Goal: Task Accomplishment & Management: Complete application form

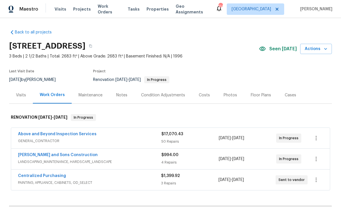
click at [44, 134] on link "Above and Beyond Inspection Services" at bounding box center [57, 134] width 78 height 4
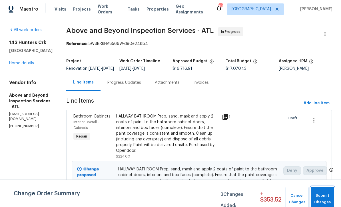
click at [322, 198] on span "Submit Changes" at bounding box center [322, 198] width 18 height 13
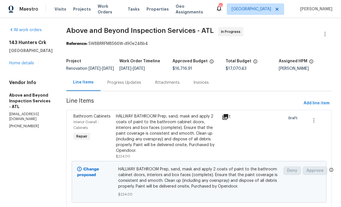
click at [141, 85] on div "Progress Updates" at bounding box center [124, 83] width 34 height 6
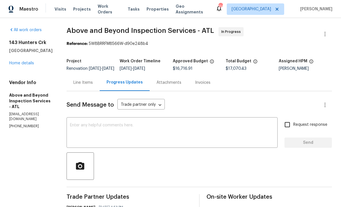
click at [93, 85] on div "Line Items" at bounding box center [82, 83] width 19 height 6
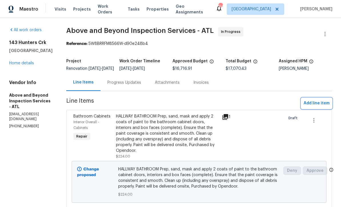
click at [315, 107] on span "Add line item" at bounding box center [316, 103] width 26 height 7
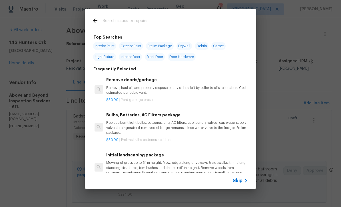
click at [241, 183] on div "Skip" at bounding box center [241, 180] width 17 height 7
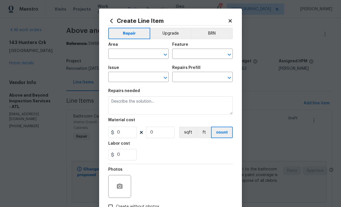
click at [118, 53] on input "text" at bounding box center [130, 54] width 45 height 9
click at [126, 78] on li "Interior Overall" at bounding box center [138, 76] width 60 height 9
type input "Interior Overall"
click at [181, 55] on input "text" at bounding box center [194, 54] width 45 height 9
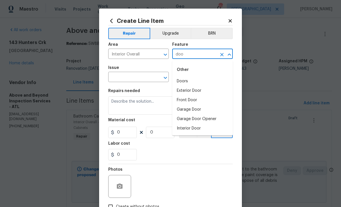
click at [180, 82] on li "Doors" at bounding box center [202, 80] width 60 height 9
type input "Doors"
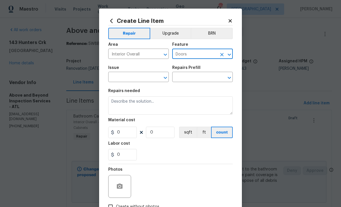
click at [125, 78] on input "text" at bounding box center [130, 77] width 45 height 9
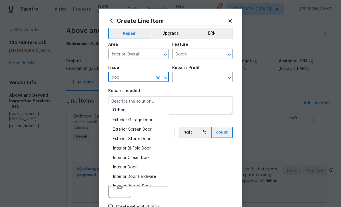
scroll to position [32, 0]
click at [136, 172] on li "Interior Door Hardware" at bounding box center [138, 176] width 60 height 9
type input "Interior Door Hardware"
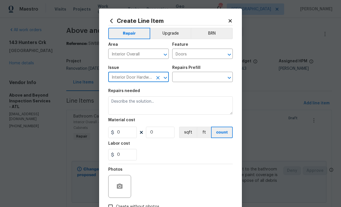
click at [190, 76] on input "text" at bounding box center [194, 77] width 45 height 9
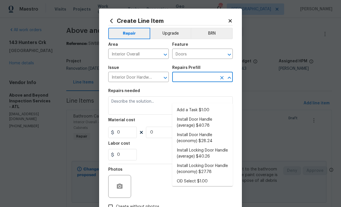
click at [192, 115] on li "Install Door Handle (average) $40.78" at bounding box center [202, 122] width 60 height 15
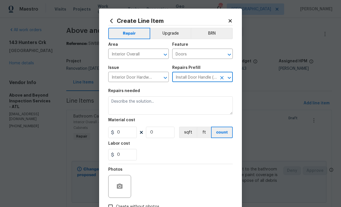
type input "Install Door Handle (average) $40.78"
type input "Interior Door"
type textarea "Remove the existing interior door handle (if present). Install a new (average) …"
type input "1"
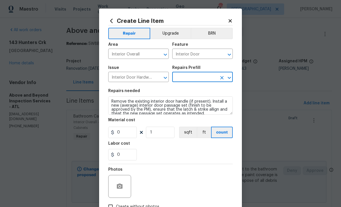
type input "Install Door Handle (average) $40.78"
type input "40.78"
click at [153, 134] on input "1" at bounding box center [160, 131] width 29 height 11
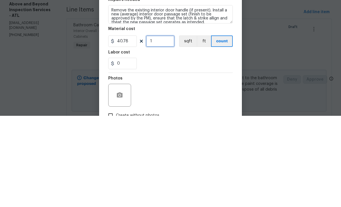
type input "1"
click at [130, 126] on input "40.78" at bounding box center [122, 131] width 29 height 11
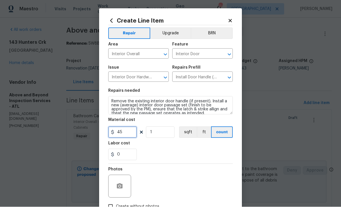
type input "45"
click at [159, 137] on input "1" at bounding box center [160, 131] width 29 height 11
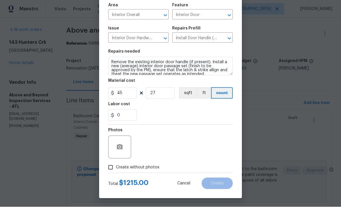
scroll to position [40, 0]
type input "27"
click at [119, 147] on circle "button" at bounding box center [120, 147] width 2 height 2
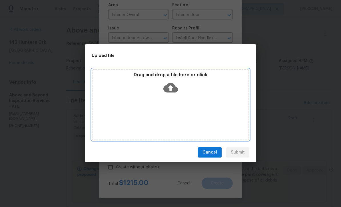
click at [168, 89] on icon at bounding box center [170, 88] width 15 height 10
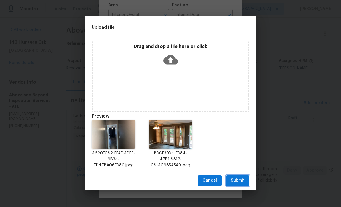
click at [239, 180] on span "Submit" at bounding box center [238, 180] width 14 height 7
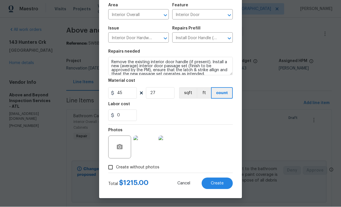
click at [216, 181] on span "Create" at bounding box center [217, 183] width 13 height 4
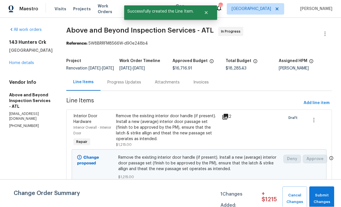
scroll to position [0, 0]
click at [320, 194] on span "Submit Changes" at bounding box center [321, 198] width 19 height 13
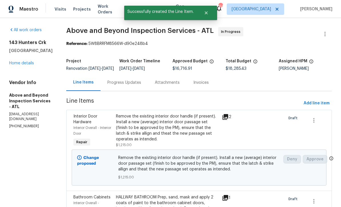
click at [141, 85] on div "Progress Updates" at bounding box center [124, 83] width 34 height 6
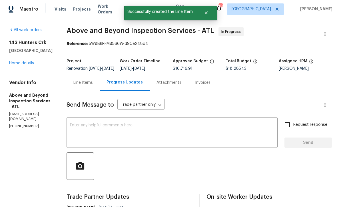
click at [96, 128] on textarea at bounding box center [172, 133] width 204 height 20
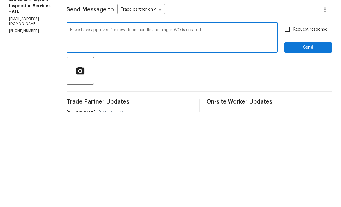
type textarea "Hi we have approved for new doors handle and hinges WO is created"
click at [288, 118] on input "Request response" at bounding box center [287, 124] width 12 height 12
checkbox input "true"
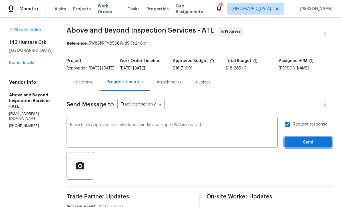
click at [303, 139] on span "Send" at bounding box center [308, 142] width 38 height 7
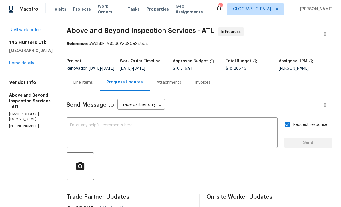
scroll to position [0, 0]
click at [93, 80] on div "Line Items" at bounding box center [82, 83] width 19 height 6
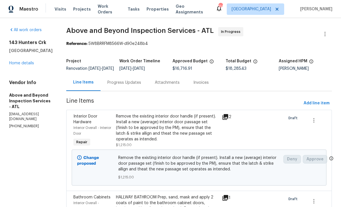
click at [160, 120] on div "Remove the existing interior door handle (if present). Install a new (average) …" at bounding box center [167, 127] width 103 height 29
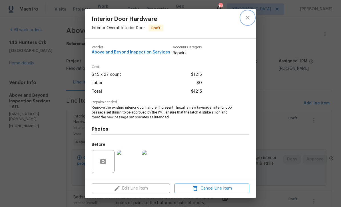
click at [246, 17] on icon "close" at bounding box center [247, 17] width 7 height 7
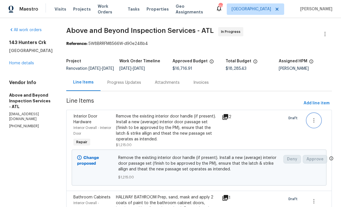
click at [317, 117] on icon "button" at bounding box center [313, 120] width 7 height 7
click at [322, 112] on li "Cancel" at bounding box center [319, 113] width 22 height 9
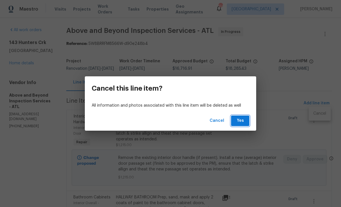
click at [242, 121] on span "Yes" at bounding box center [239, 120] width 9 height 7
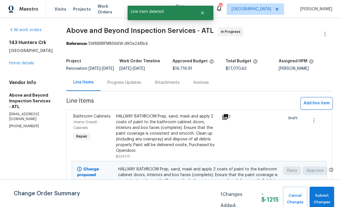
click at [312, 100] on span "Add line item" at bounding box center [316, 103] width 26 height 7
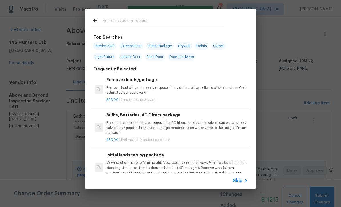
click at [240, 183] on div "Skip" at bounding box center [241, 180] width 17 height 7
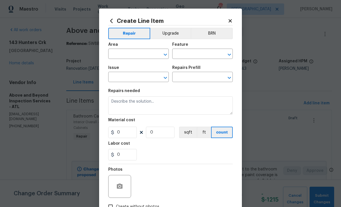
click at [116, 55] on input "text" at bounding box center [130, 54] width 45 height 9
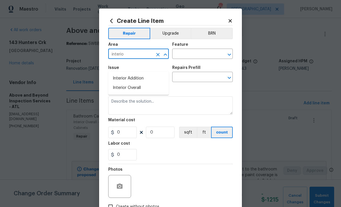
click at [124, 83] on li "Interior Overall" at bounding box center [138, 87] width 60 height 9
type input "Interior Overall"
click at [179, 55] on input "text" at bounding box center [194, 54] width 45 height 9
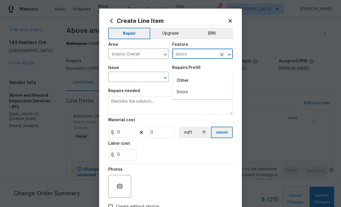
click at [181, 87] on li "Doors" at bounding box center [202, 91] width 60 height 9
type input "Doors"
click at [136, 78] on input "text" at bounding box center [130, 77] width 45 height 9
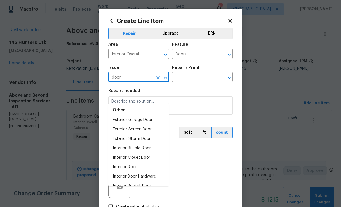
scroll to position [32, 0]
click at [132, 172] on li "Interior Door Hardware" at bounding box center [138, 176] width 60 height 9
type input "Interior Door Hardware"
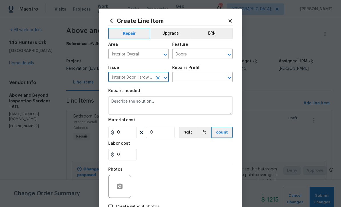
click at [185, 77] on input "text" at bounding box center [194, 77] width 45 height 9
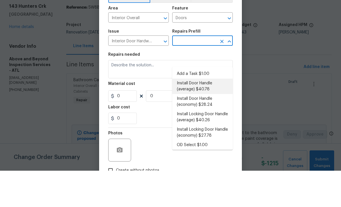
click at [190, 115] on li "Install Door Handle (average) $40.78" at bounding box center [202, 122] width 60 height 15
type input "Install Door Handle (average) $40.78"
type input "Interior Door"
type textarea "Remove the existing interior door handle (if present). Install a new (average) …"
type input "1"
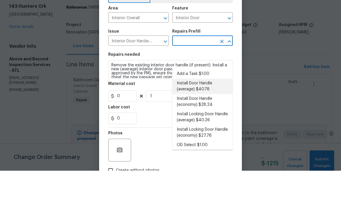
type input "Install Door Handle (average) $40.78"
type input "40.78"
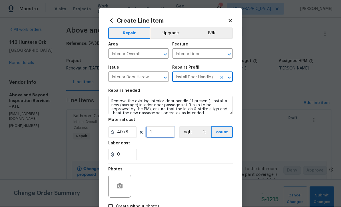
click at [155, 134] on input "1" at bounding box center [160, 131] width 29 height 11
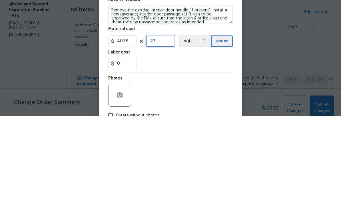
type input "27"
click at [130, 126] on input "40.78" at bounding box center [122, 131] width 29 height 11
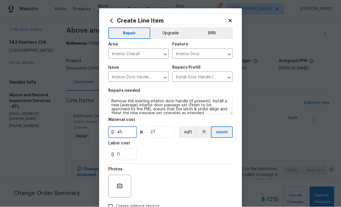
type input "45"
click at [116, 184] on icon "button" at bounding box center [119, 186] width 7 height 7
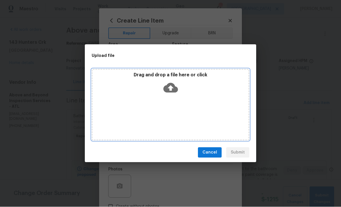
click at [171, 89] on icon at bounding box center [170, 87] width 15 height 15
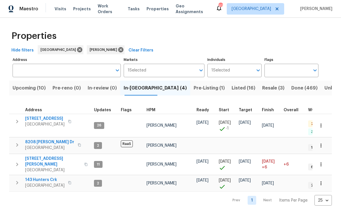
click at [231, 88] on span "Listed (16)" at bounding box center [243, 88] width 24 height 8
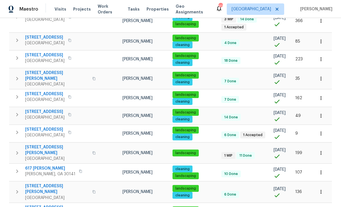
scroll to position [140, 0]
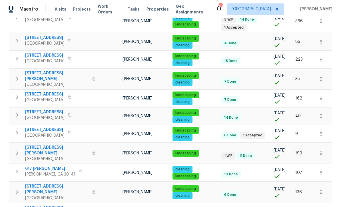
click at [39, 144] on span "17 Cedars Glen Pl" at bounding box center [57, 149] width 64 height 11
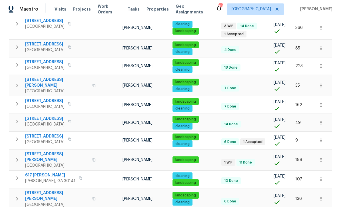
scroll to position [110, 0]
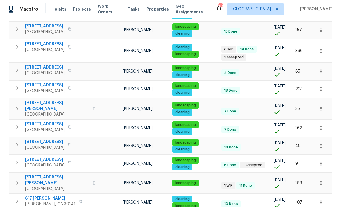
click at [39, 45] on span "305 Crest Pointe S" at bounding box center [44, 44] width 39 height 6
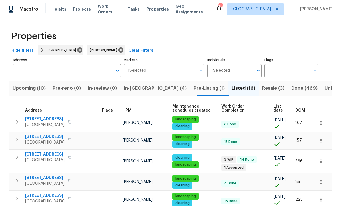
scroll to position [0, 0]
click at [139, 92] on span "In-reno (4)" at bounding box center [155, 88] width 63 height 8
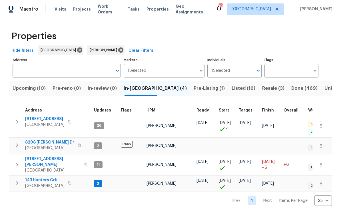
click at [193, 87] on span "Pre-Listing (1)" at bounding box center [208, 88] width 31 height 8
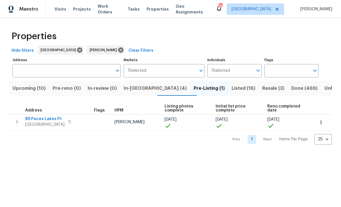
click at [38, 119] on span "89 Paces Lakes Pt" at bounding box center [44, 119] width 39 height 6
click at [231, 88] on span "Listed (16)" at bounding box center [243, 88] width 24 height 8
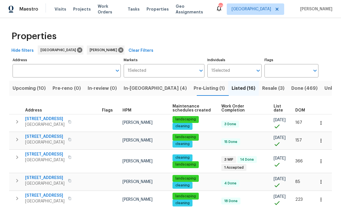
click at [41, 155] on span "305 Crest Pointe S" at bounding box center [44, 154] width 39 height 6
click at [134, 86] on span "In-reno (4)" at bounding box center [155, 88] width 63 height 8
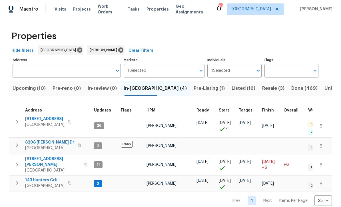
click at [35, 177] on span "143 Hunters Crk" at bounding box center [44, 180] width 39 height 6
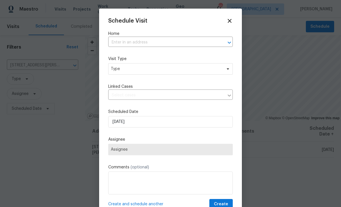
click at [111, 39] on input "text" at bounding box center [162, 42] width 108 height 9
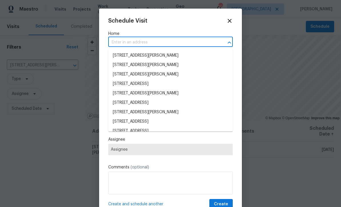
click at [116, 41] on input "text" at bounding box center [162, 42] width 108 height 9
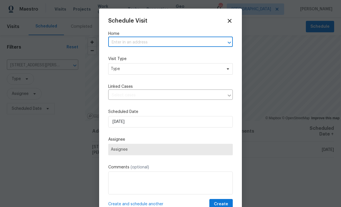
paste input "17 Cedars Glen Pl, Villa Rica, GA 30180"
type input "17 Cedars Glen Pl, Villa Rica, GA 30180"
click at [136, 55] on li "17 Cedars Glen Pl, Villa Rica, GA 30180" at bounding box center [170, 55] width 124 height 9
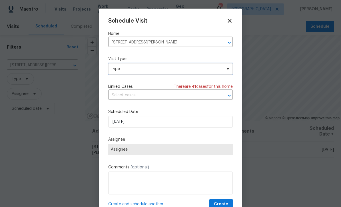
click at [116, 67] on span "Type" at bounding box center [166, 69] width 111 height 6
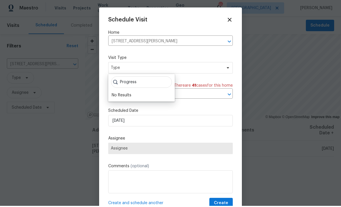
scroll to position [1, 0]
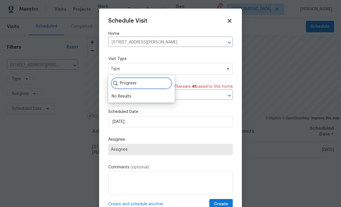
click at [130, 80] on input "Progress" at bounding box center [141, 82] width 61 height 11
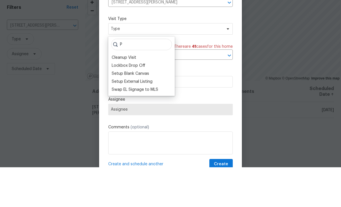
scroll to position [19, 0]
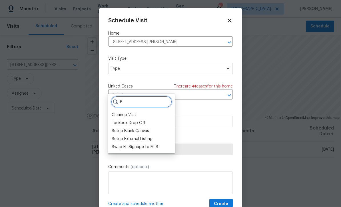
type input "P"
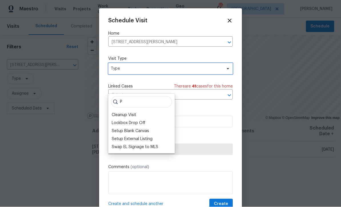
click at [139, 67] on span "Type" at bounding box center [166, 69] width 111 height 6
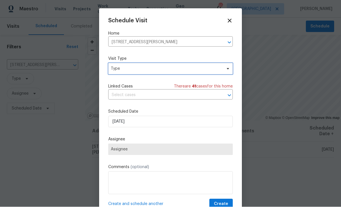
click at [131, 68] on span "Type" at bounding box center [166, 69] width 111 height 6
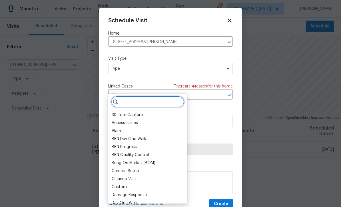
click at [122, 96] on input "search" at bounding box center [147, 101] width 73 height 11
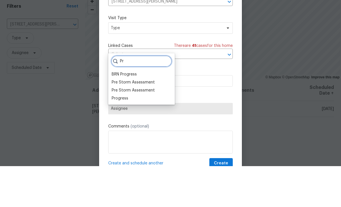
type input "Pr"
click at [118, 136] on div "Progress" at bounding box center [120, 139] width 17 height 6
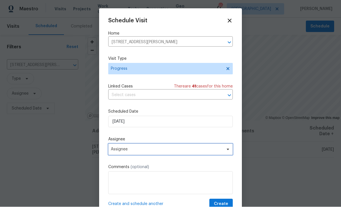
click at [118, 152] on span "Assignee" at bounding box center [167, 149] width 112 height 5
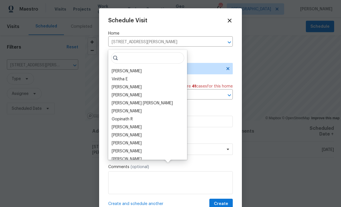
click at [116, 68] on div "[PERSON_NAME]" at bounding box center [127, 71] width 30 height 6
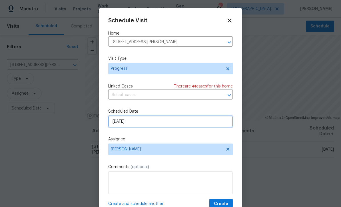
click at [120, 122] on input "8/28/2025" at bounding box center [170, 121] width 124 height 11
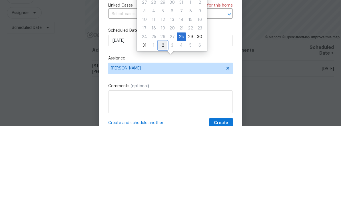
click at [161, 122] on div "2" at bounding box center [162, 126] width 9 height 8
type input "9/2/2025"
select select "8"
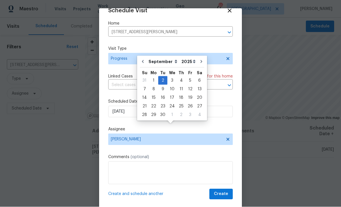
scroll to position [11, 0]
click at [221, 194] on span "Create" at bounding box center [221, 193] width 14 height 7
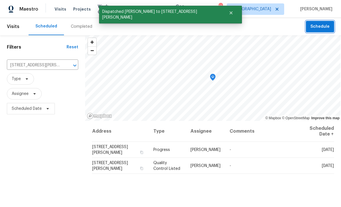
scroll to position [0, 0]
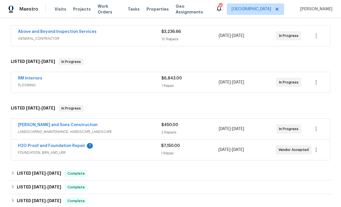
scroll to position [114, 0]
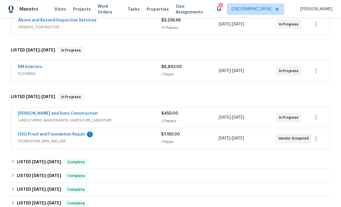
click at [44, 133] on link "H2O Proof and Foundation Repair" at bounding box center [51, 134] width 67 height 4
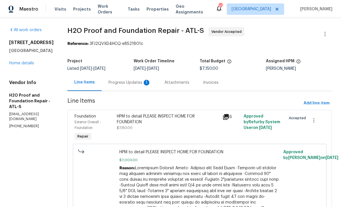
click at [108, 81] on div "Progress Updates 1" at bounding box center [129, 83] width 42 height 6
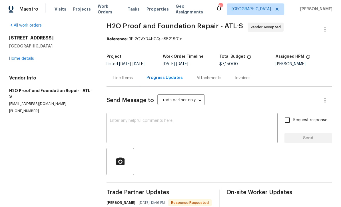
scroll to position [4, 0]
click at [117, 119] on textarea at bounding box center [192, 129] width 164 height 20
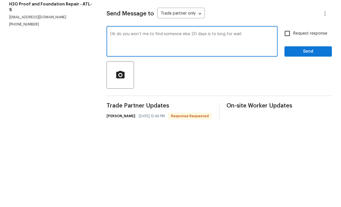
type textarea "Ok do you won’t me to find someone else 20 days is to long for wait"
click at [287, 114] on input "Request response" at bounding box center [287, 120] width 12 height 12
checkbox input "true"
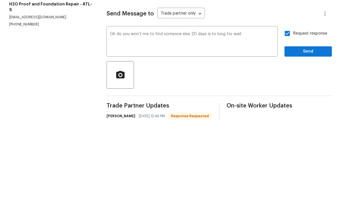
scroll to position [19, 0]
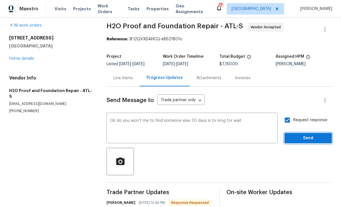
click at [308, 135] on span "Send" at bounding box center [308, 138] width 38 height 7
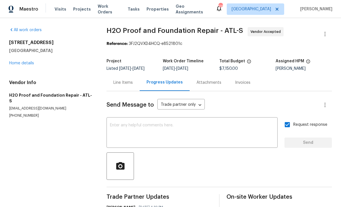
scroll to position [0, 0]
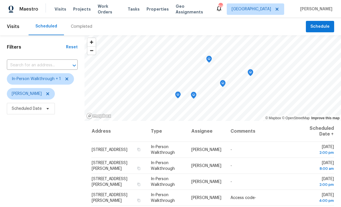
scroll to position [44, 0]
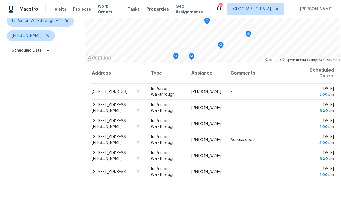
scroll to position [58, 0]
click at [23, 165] on div "Filters Reset ​ In-Person Walkthrough + 1 Mirsad Srna Scheduled Date" at bounding box center [42, 102] width 84 height 251
copy span "402 Homestead Dr, Dallas, GA 30157"
click at [32, 156] on div "Filters Reset ​ In-Person Walkthrough + 1 Mirsad Srna Scheduled Date" at bounding box center [42, 102] width 84 height 251
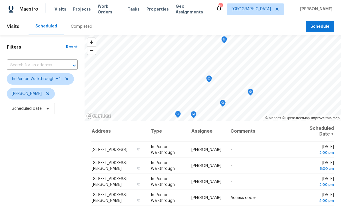
scroll to position [0, 0]
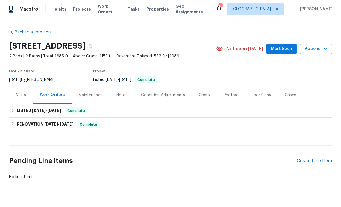
click at [227, 94] on div "Photos" at bounding box center [229, 95] width 13 height 6
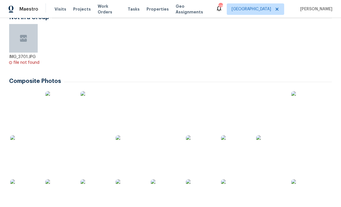
scroll to position [109, 0]
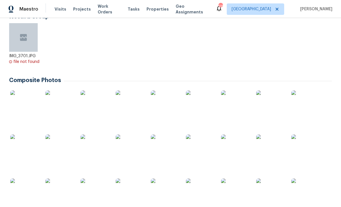
click at [24, 106] on img at bounding box center [24, 104] width 29 height 29
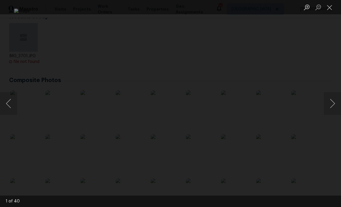
click at [332, 107] on button "Next image" at bounding box center [332, 103] width 17 height 23
click at [334, 101] on button "Next image" at bounding box center [332, 103] width 17 height 23
click at [331, 101] on button "Next image" at bounding box center [332, 103] width 17 height 23
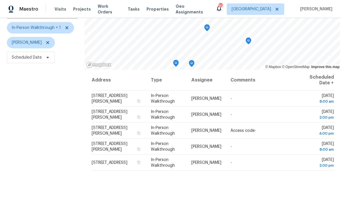
scroll to position [50, 0]
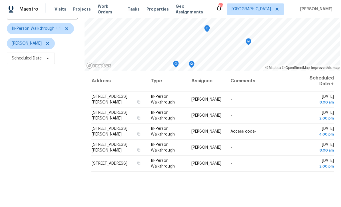
click at [41, 151] on div "Filters Reset ​ In-Person Walkthrough + 1 [PERSON_NAME] Scheduled Date" at bounding box center [42, 110] width 84 height 251
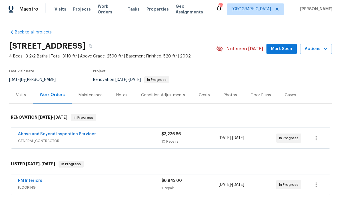
click at [50, 134] on link "Above and Beyond Inspection Services" at bounding box center [57, 134] width 78 height 4
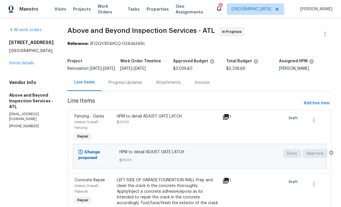
click at [142, 85] on div "Progress Updates" at bounding box center [125, 83] width 34 height 6
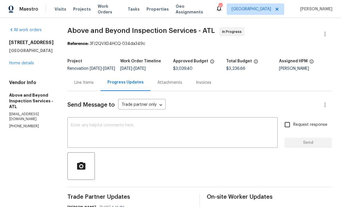
click at [94, 127] on textarea at bounding box center [172, 133] width 203 height 20
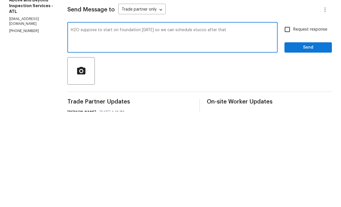
type textarea "H2O suppose to start on foundation 9/8/25 so we can schedule stucco after that"
click at [286, 118] on input "Request response" at bounding box center [287, 124] width 12 height 12
checkbox input "true"
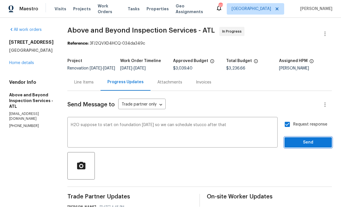
click at [303, 139] on span "Send" at bounding box center [308, 142] width 38 height 7
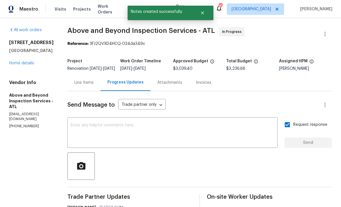
click at [94, 80] on div "Line Items" at bounding box center [83, 83] width 19 height 6
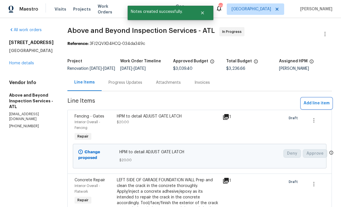
click at [312, 100] on span "Add line item" at bounding box center [316, 103] width 26 height 7
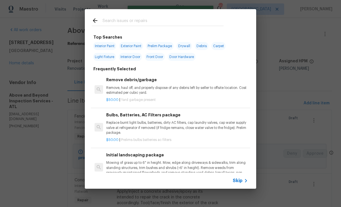
click at [239, 182] on span "Skip" at bounding box center [238, 180] width 10 height 6
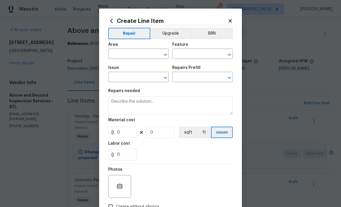
click at [116, 53] on input "text" at bounding box center [130, 54] width 45 height 9
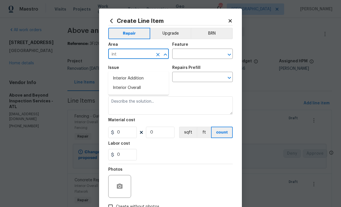
click at [124, 83] on li "Interior Overall" at bounding box center [138, 87] width 60 height 9
type input "Interior Overall"
click at [184, 54] on input "text" at bounding box center [194, 54] width 45 height 9
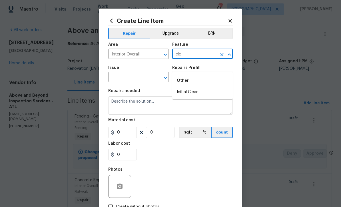
click at [188, 87] on li "Initial Clean" at bounding box center [202, 91] width 60 height 9
type input "Initial Clean"
click at [131, 75] on input "text" at bounding box center [130, 77] width 45 height 9
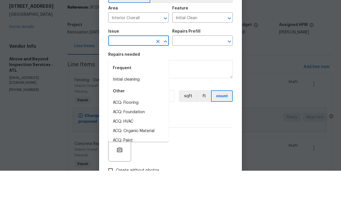
click at [123, 111] on li "Initial cleaning" at bounding box center [138, 115] width 60 height 9
type input "Initial cleaning"
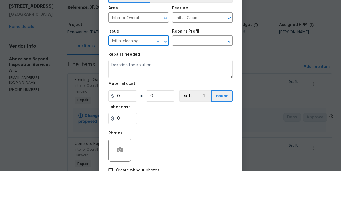
click at [189, 73] on input "text" at bounding box center [194, 77] width 45 height 9
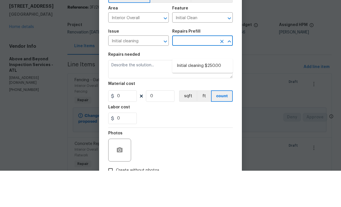
click at [190, 97] on li "Initial cleaning $250.00" at bounding box center [202, 101] width 60 height 9
type input "Initial cleaning $250.00"
type input "Home Readiness Packages"
type textarea "1. Wipe down exterior doors and trim. 2. Clean out all exterior light fixtures …"
type input "1"
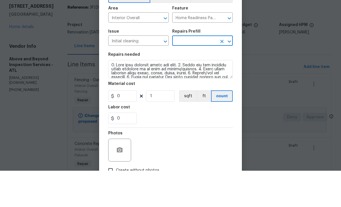
type input "Initial cleaning $250.00"
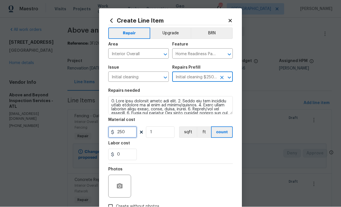
click at [127, 136] on input "250" at bounding box center [122, 131] width 29 height 11
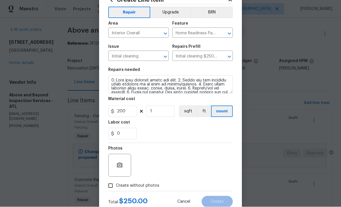
scroll to position [22, 0]
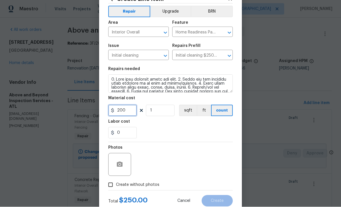
type input "200"
click at [110, 185] on input "Create without photos" at bounding box center [110, 184] width 11 height 11
click at [118, 166] on icon "button" at bounding box center [120, 164] width 6 height 5
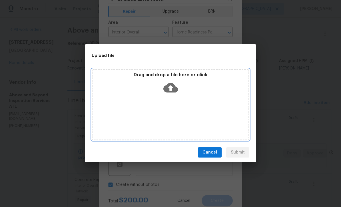
click at [171, 84] on icon at bounding box center [170, 88] width 15 height 10
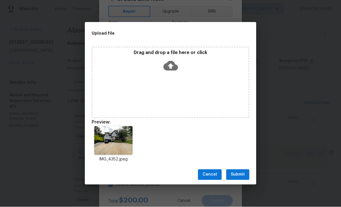
click at [238, 173] on span "Submit" at bounding box center [238, 174] width 14 height 7
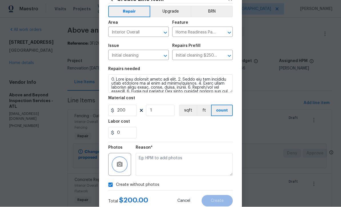
checkbox input "false"
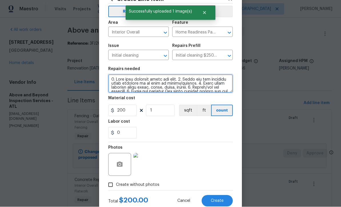
click at [109, 77] on textarea at bounding box center [170, 83] width 124 height 18
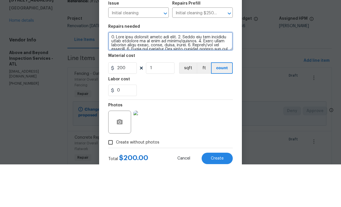
click at [115, 74] on textarea at bounding box center [170, 83] width 124 height 18
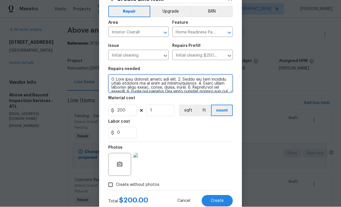
type textarea "1. Wipe down exterior doors and trim. 2. Clean out all exterior light fixtures …"
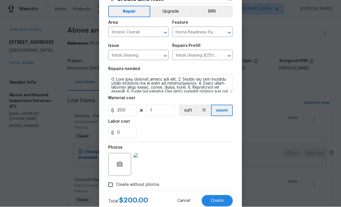
click at [215, 199] on button "Create" at bounding box center [216, 200] width 31 height 11
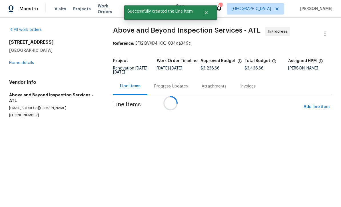
scroll to position [0, 0]
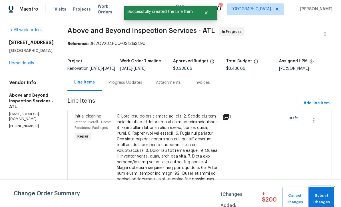
click at [319, 196] on span "Submit Changes" at bounding box center [321, 198] width 19 height 13
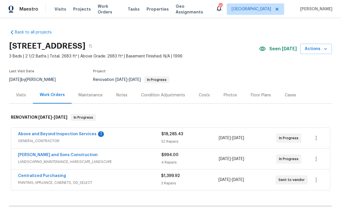
click at [45, 135] on link "Above and Beyond Inspection Services" at bounding box center [57, 134] width 78 height 4
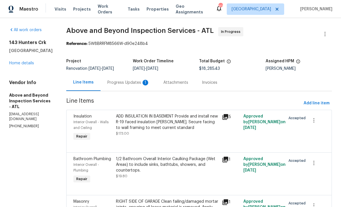
click at [136, 85] on div "Progress Updates 1" at bounding box center [128, 83] width 42 height 6
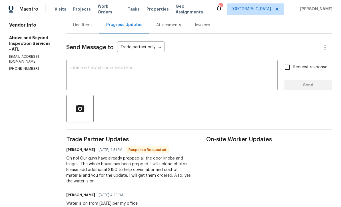
scroll to position [57, 0]
click at [94, 70] on textarea at bounding box center [172, 76] width 204 height 20
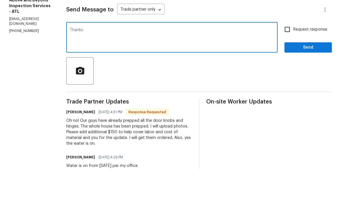
type textarea "Thanks"
click at [319, 82] on span "Send" at bounding box center [308, 85] width 38 height 7
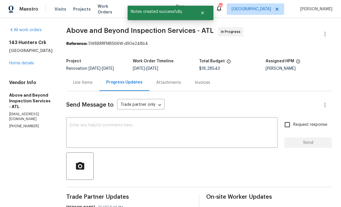
scroll to position [0, 0]
